Goal: Transaction & Acquisition: Purchase product/service

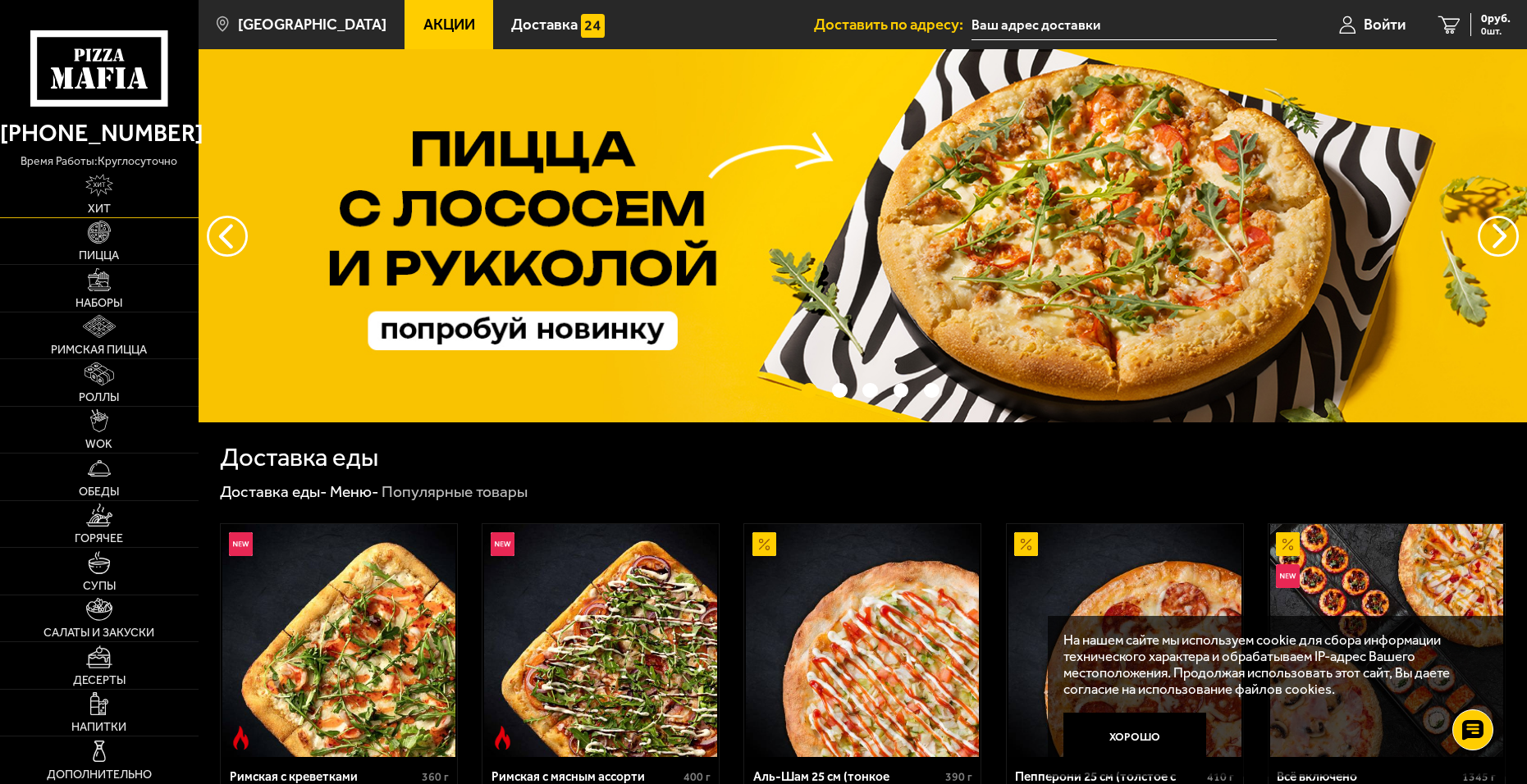
click at [118, 204] on link "Хит" at bounding box center [99, 193] width 199 height 47
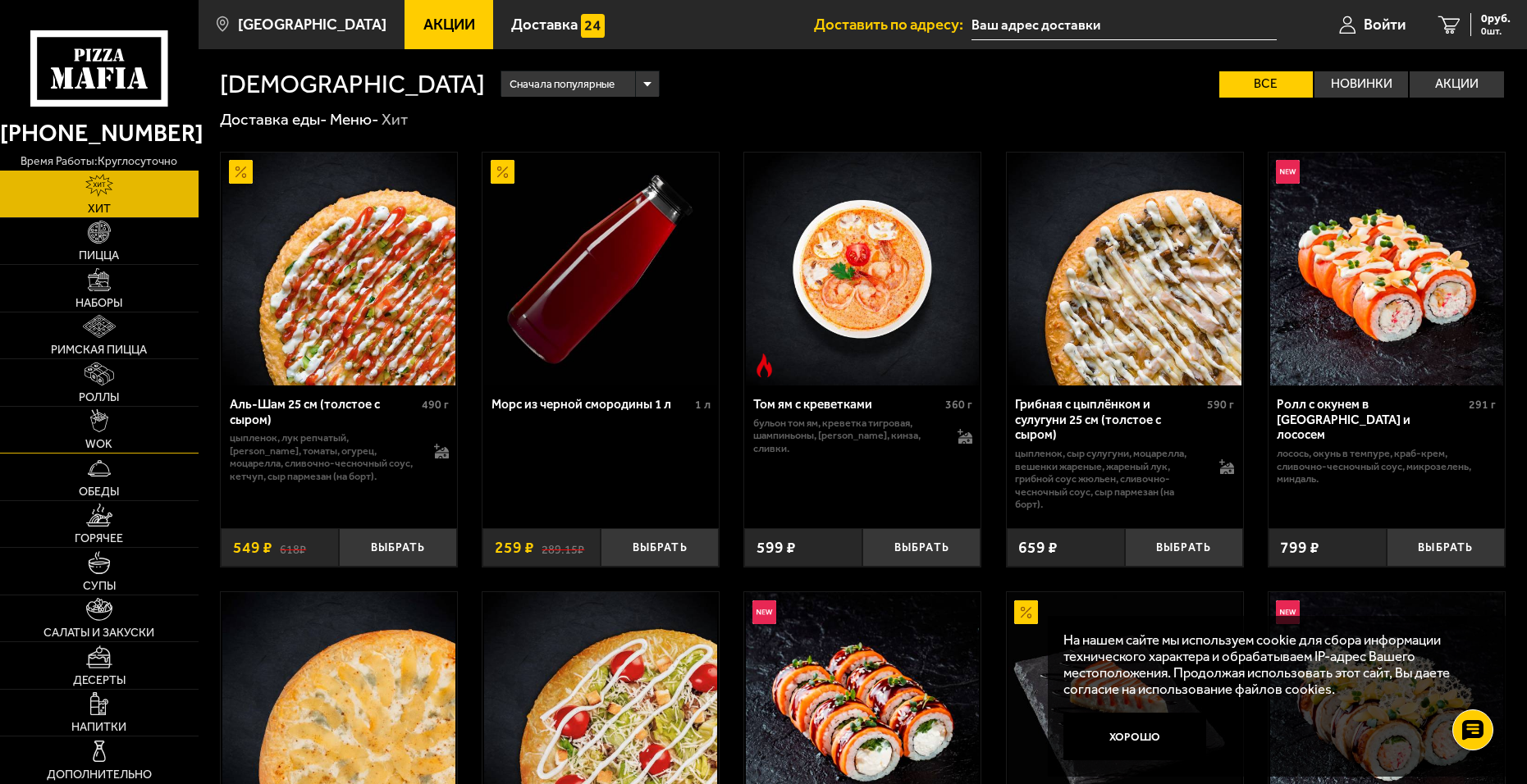
click at [106, 429] on img at bounding box center [99, 420] width 18 height 23
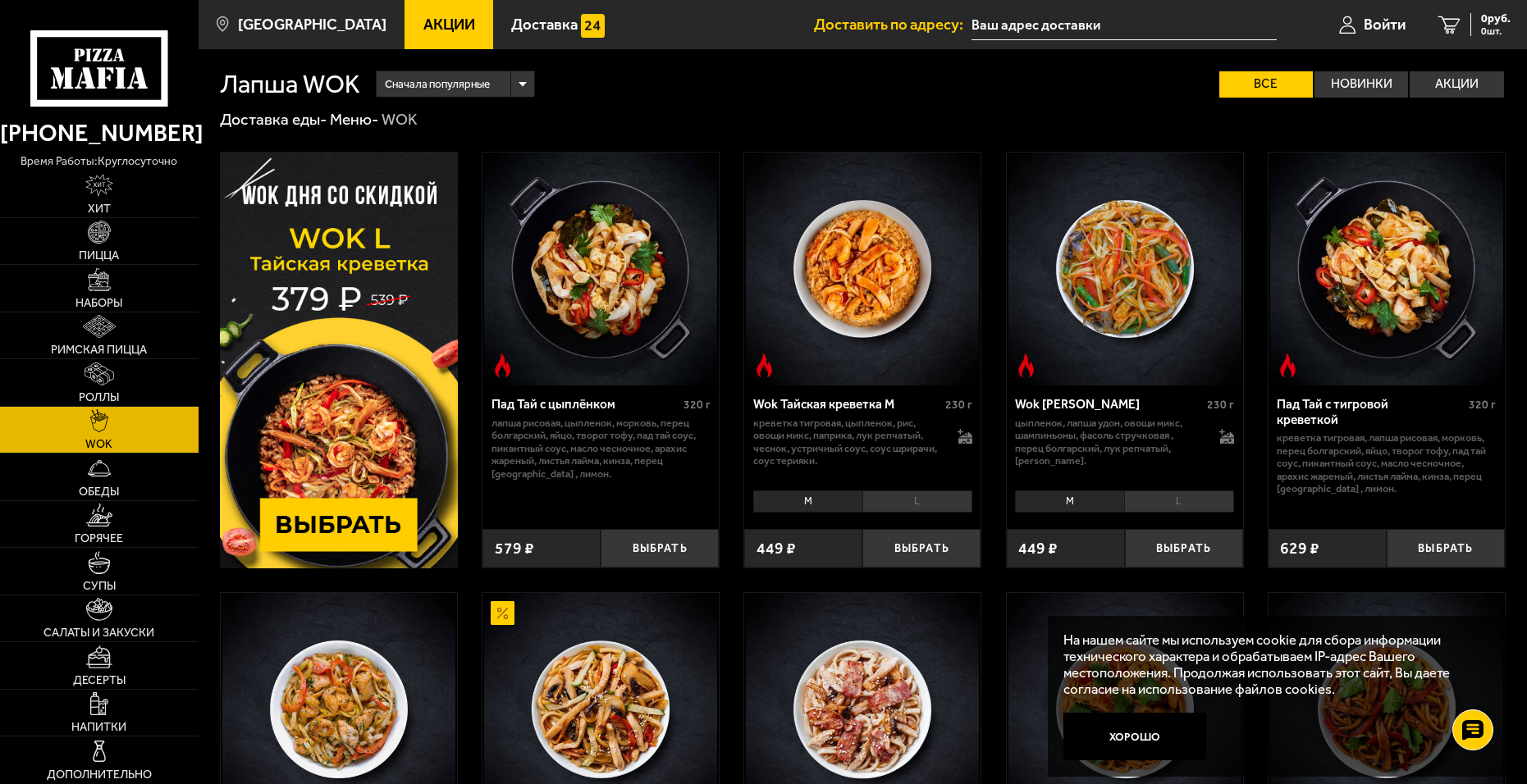
click at [349, 413] on img at bounding box center [339, 360] width 238 height 417
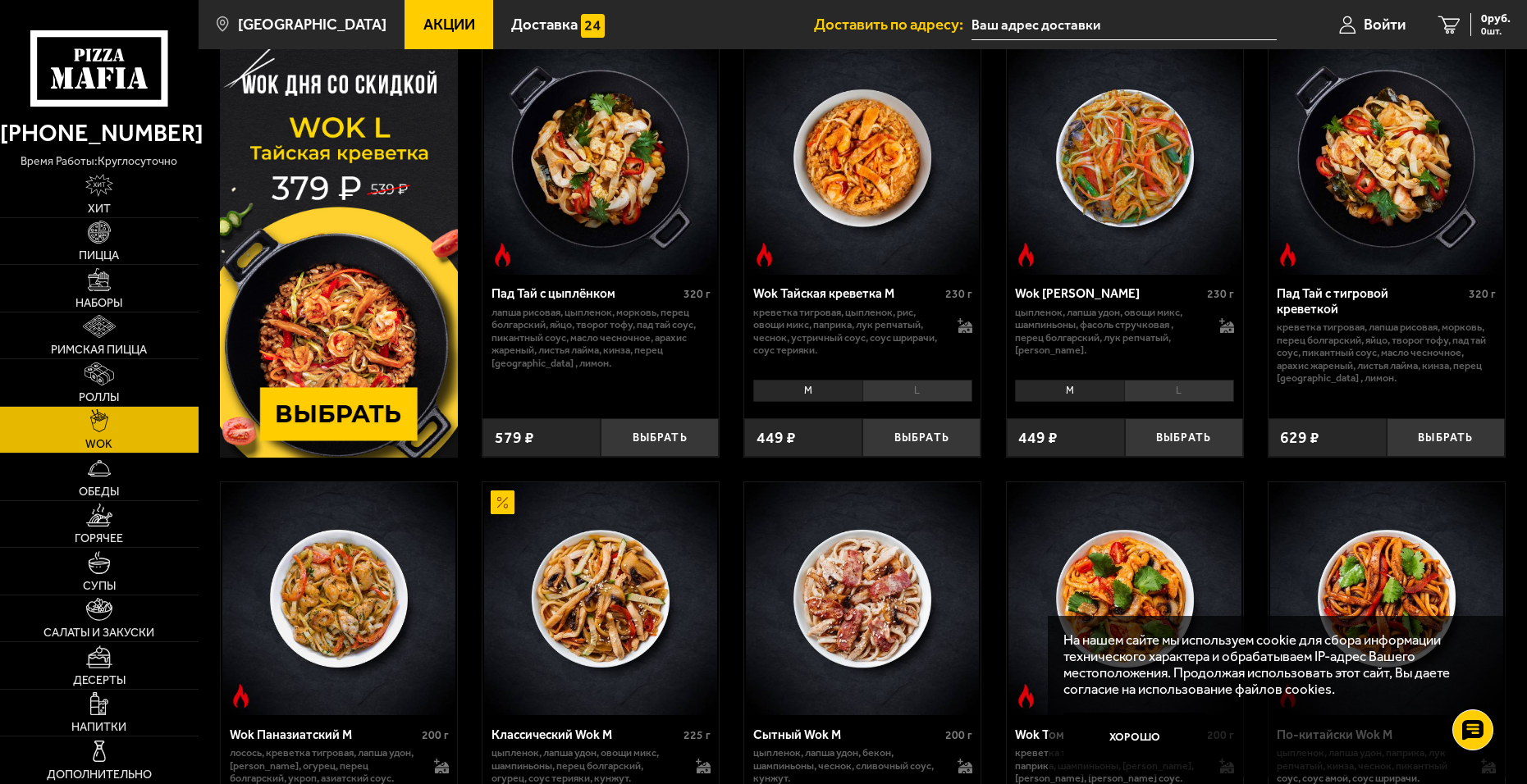
scroll to position [82, 0]
